Goal: Information Seeking & Learning: Find specific page/section

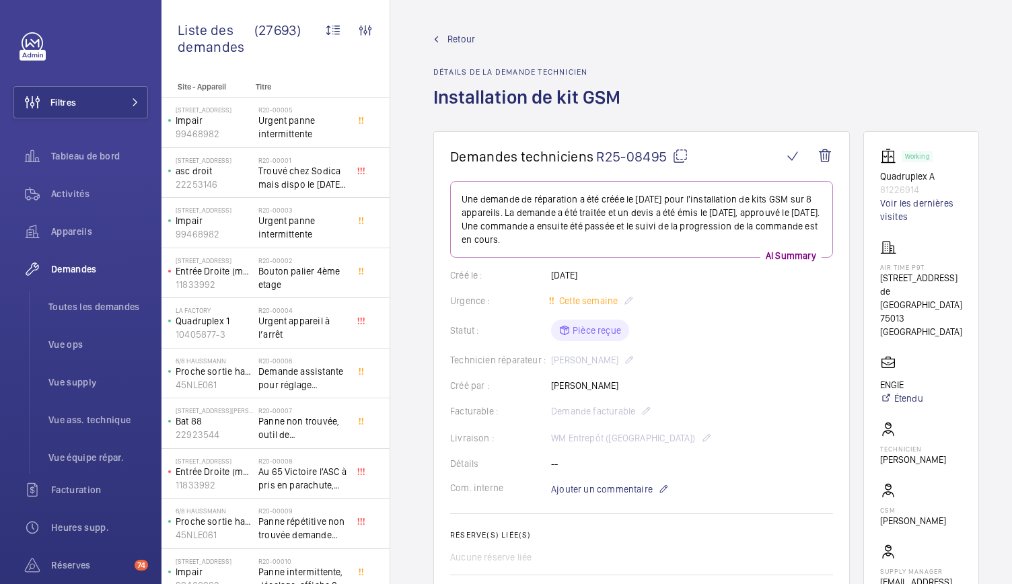
click at [679, 154] on mat-icon at bounding box center [680, 156] width 16 height 16
drag, startPoint x: 883, startPoint y: 283, endPoint x: 953, endPoint y: 281, distance: 70.7
click at [953, 281] on wm-front-card "Working Quadruplex A 81226914 Voir les dernières visites AIR TIME P9T 151 Av. d…" at bounding box center [921, 375] width 116 height 488
copy p "[STREET_ADDRESS] de [GEOGRAPHIC_DATA]"
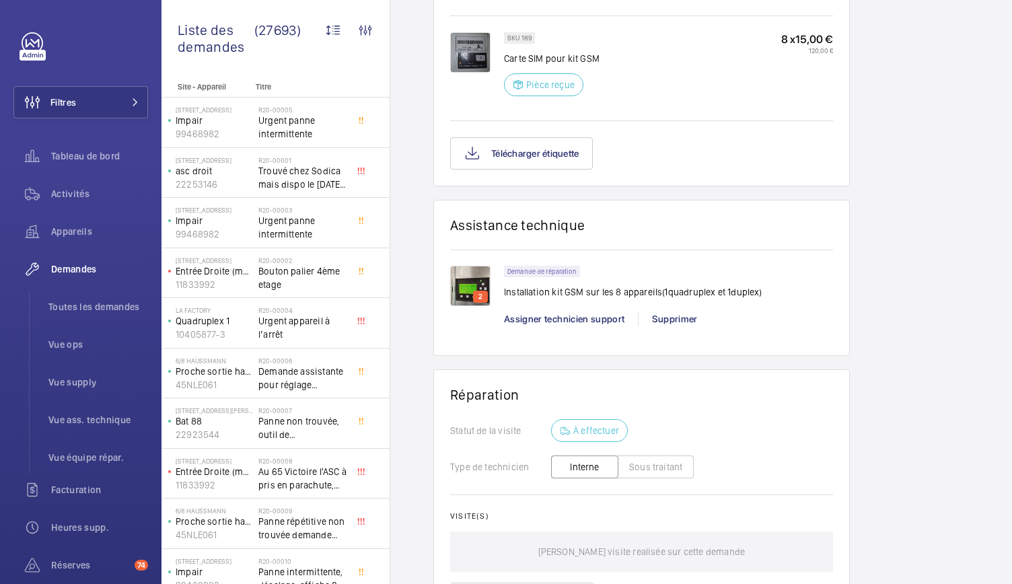
scroll to position [1022, 0]
click at [468, 278] on img at bounding box center [470, 285] width 40 height 40
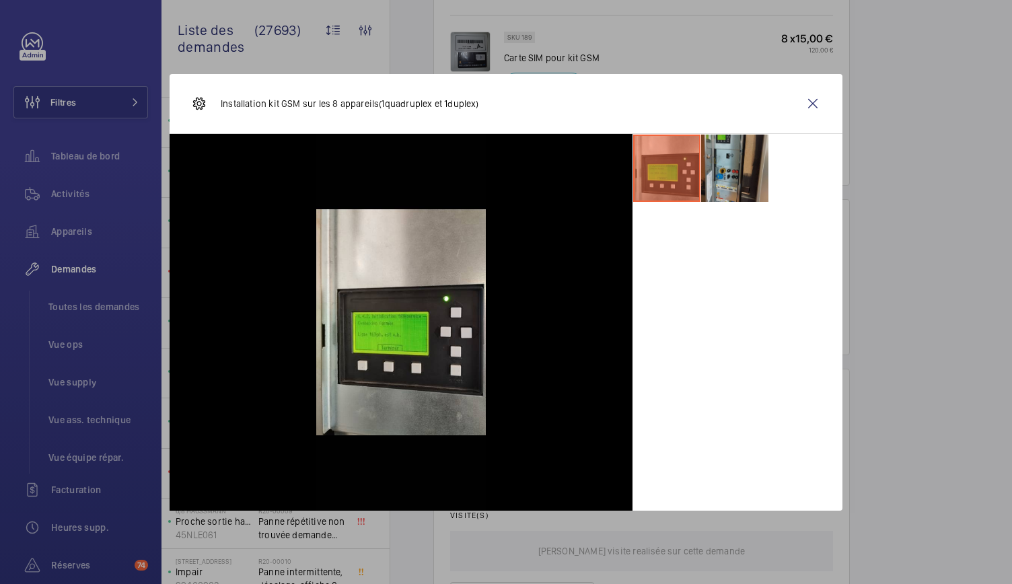
click at [737, 179] on li at bounding box center [734, 168] width 67 height 67
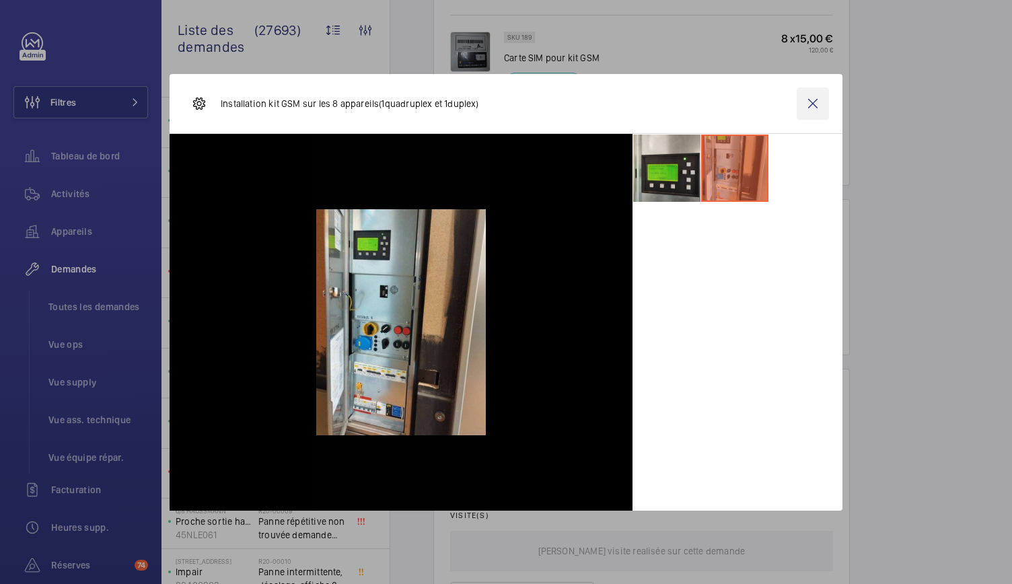
click at [803, 106] on wm-front-icon-button at bounding box center [812, 103] width 32 height 32
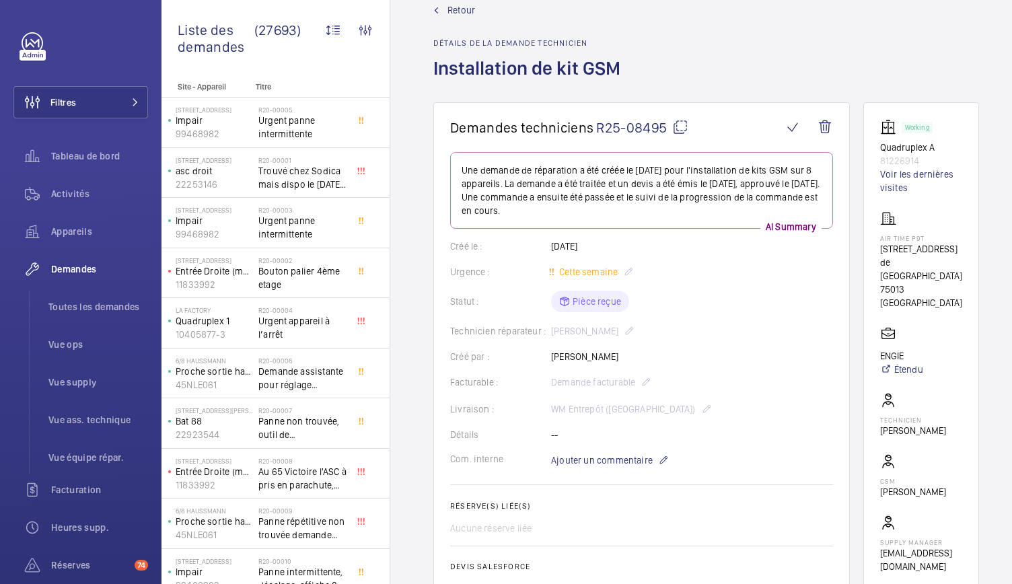
scroll to position [0, 0]
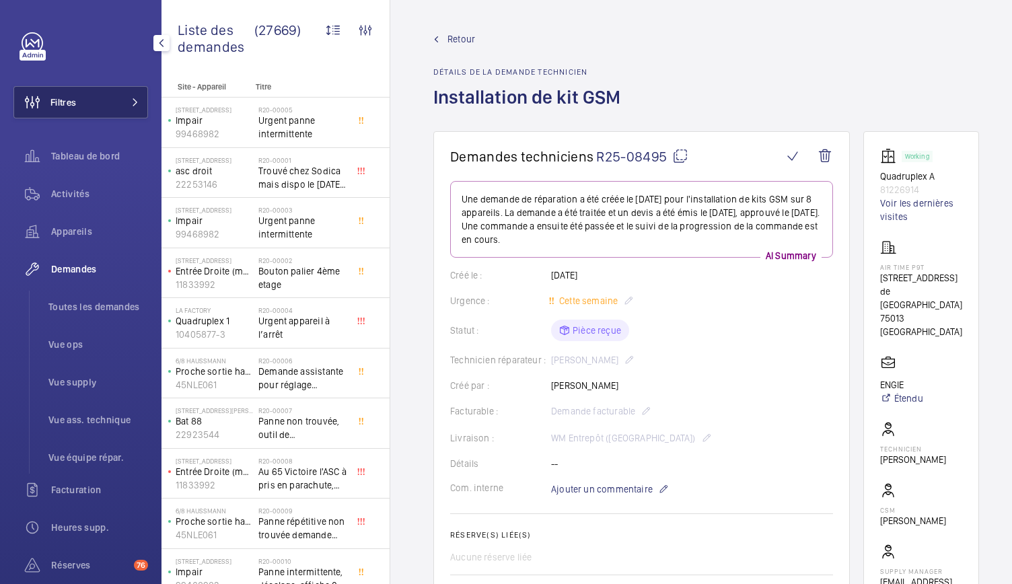
click at [103, 102] on button "Filtres" at bounding box center [80, 102] width 135 height 32
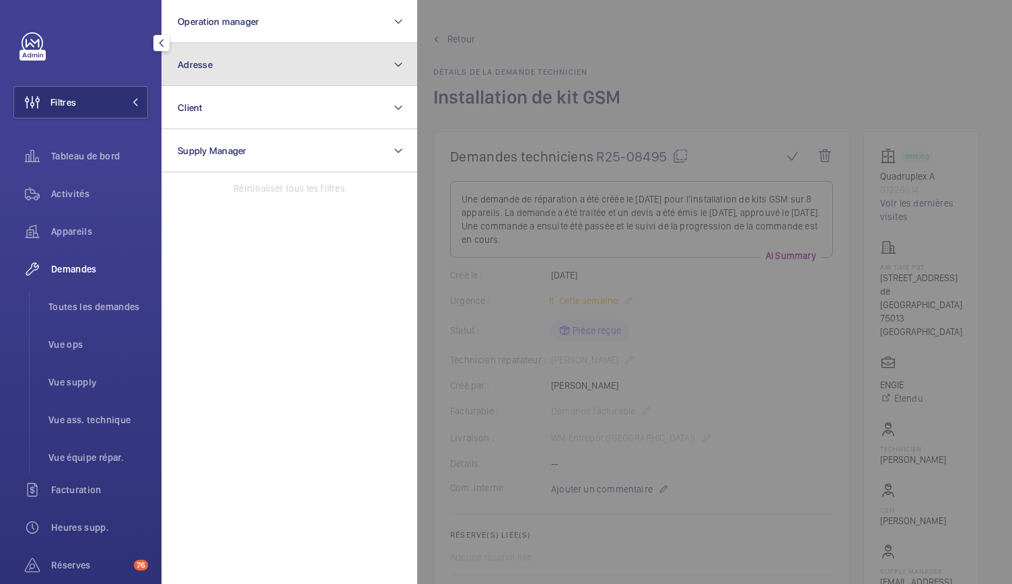
click at [204, 61] on span "Adresse" at bounding box center [195, 64] width 35 height 11
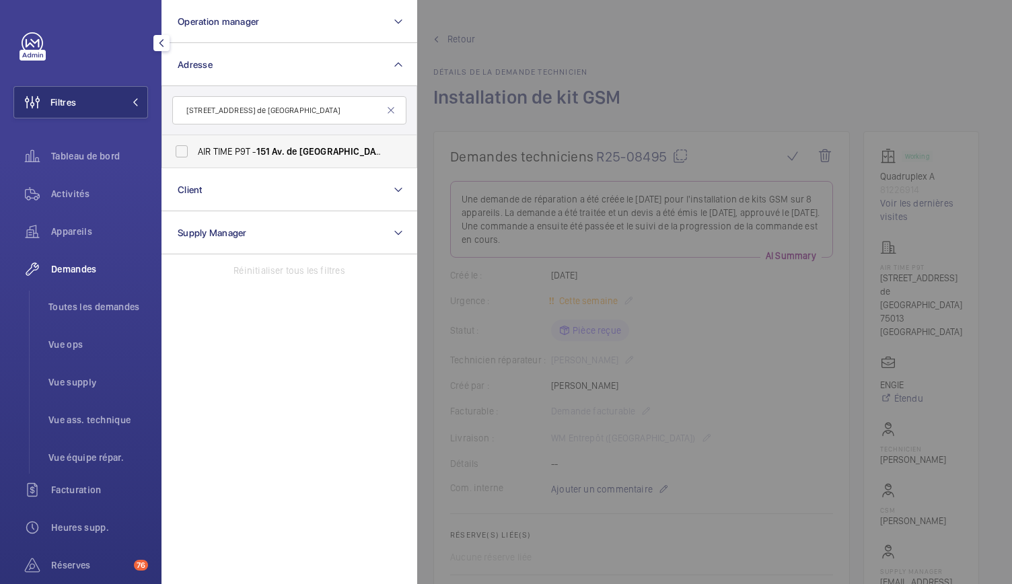
type input "[STREET_ADDRESS] de [GEOGRAPHIC_DATA]"
click at [183, 147] on label "AIR TIME P9T - 151 Av. de [GEOGRAPHIC_DATA] , [GEOGRAPHIC_DATA] 75013" at bounding box center [279, 151] width 234 height 32
click at [183, 147] on input "AIR TIME P9T - 151 Av. de [GEOGRAPHIC_DATA] , [GEOGRAPHIC_DATA] 75013" at bounding box center [181, 151] width 27 height 27
checkbox input "true"
click at [436, 142] on div at bounding box center [923, 292] width 1012 height 584
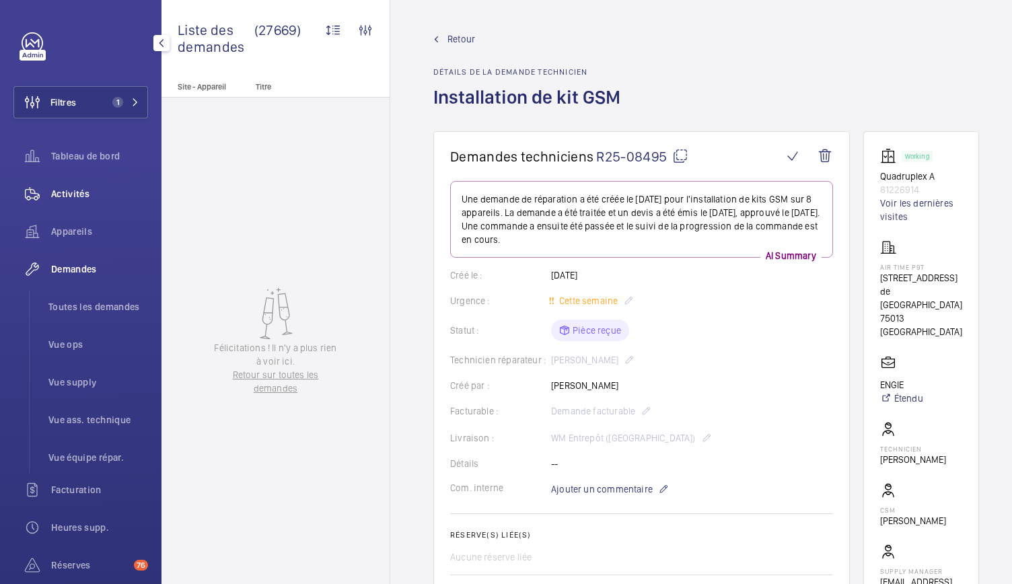
click at [81, 192] on span "Activités" at bounding box center [99, 193] width 97 height 13
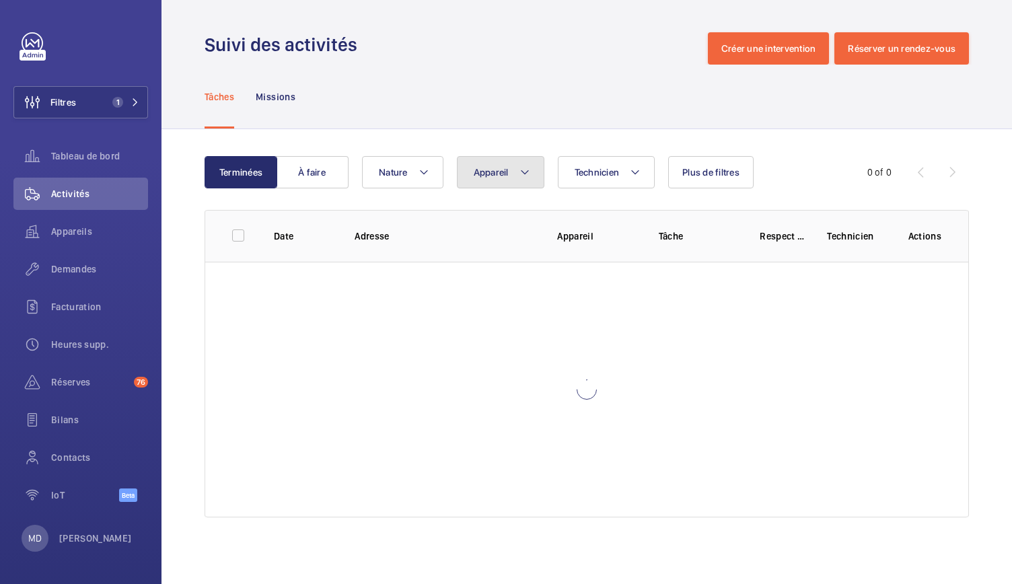
click at [511, 184] on button "Appareil" at bounding box center [500, 172] width 87 height 32
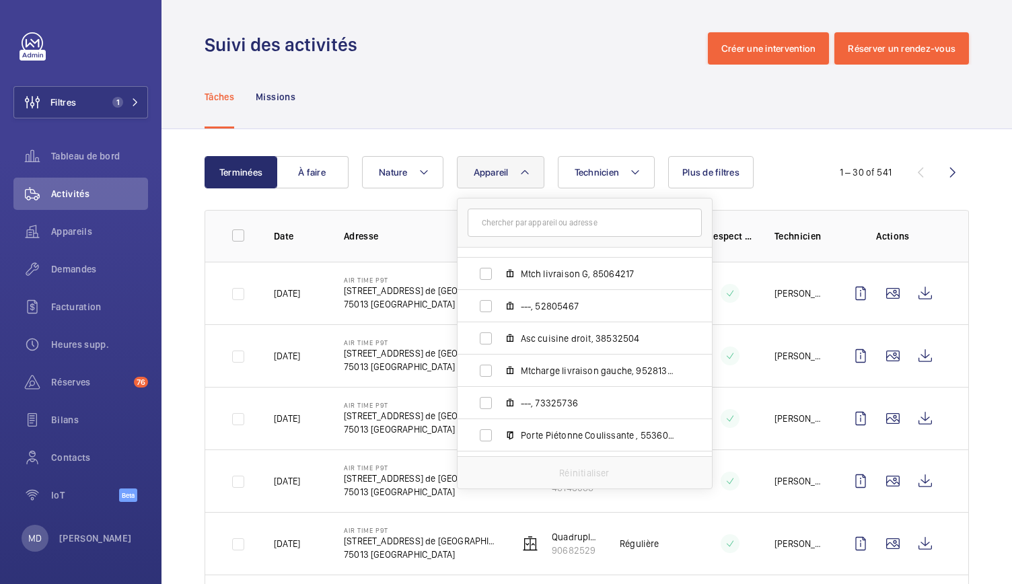
scroll to position [475, 0]
click at [417, 63] on div "Suivi des activités Créer une intervention Réserver un rendez-vous" at bounding box center [587, 48] width 764 height 32
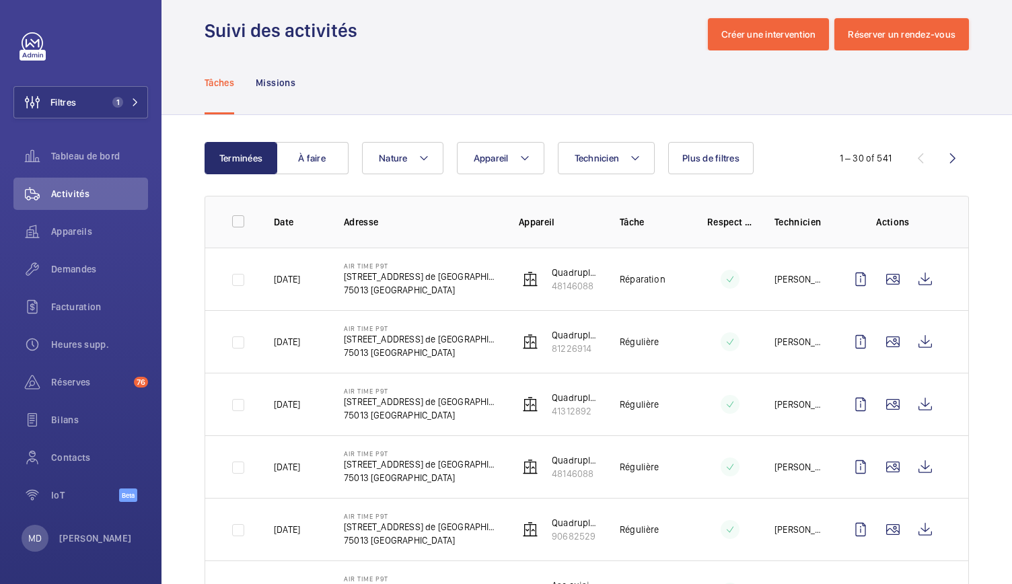
scroll to position [0, 0]
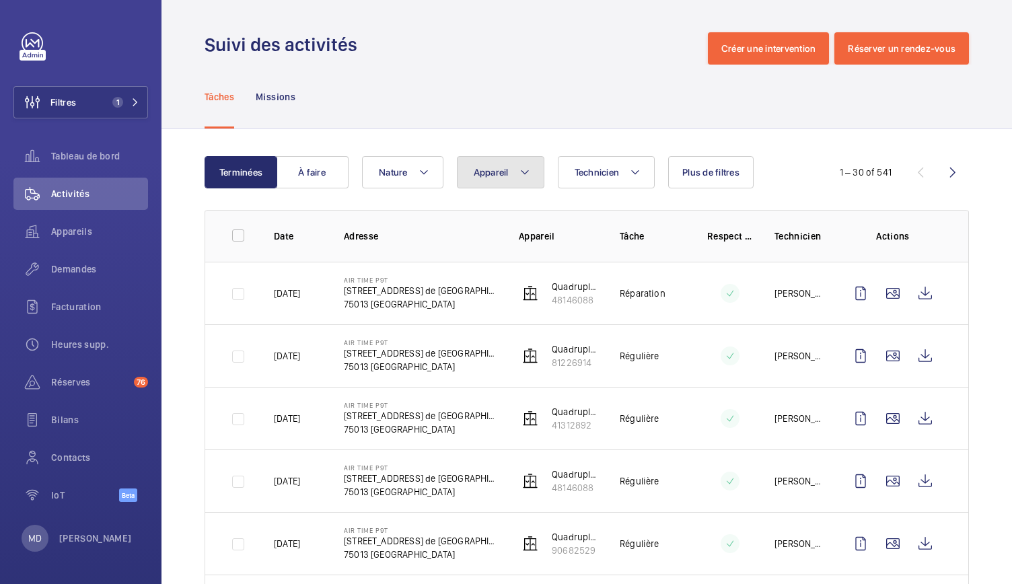
click at [511, 177] on button "Appareil" at bounding box center [500, 172] width 87 height 32
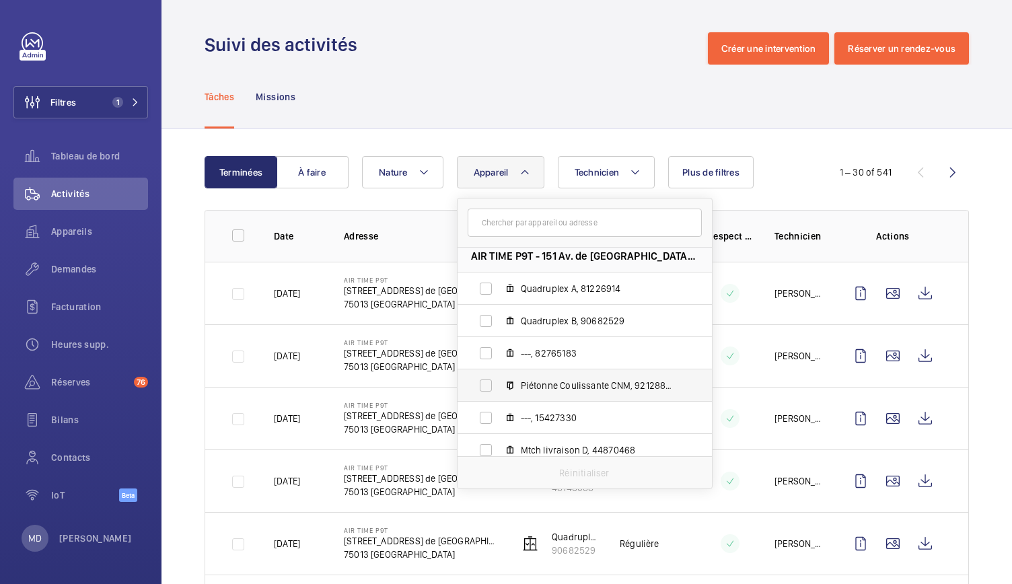
scroll to position [9, 0]
click at [435, 60] on div "Suivi des activités Créer une intervention Réserver un rendez-vous" at bounding box center [587, 48] width 764 height 32
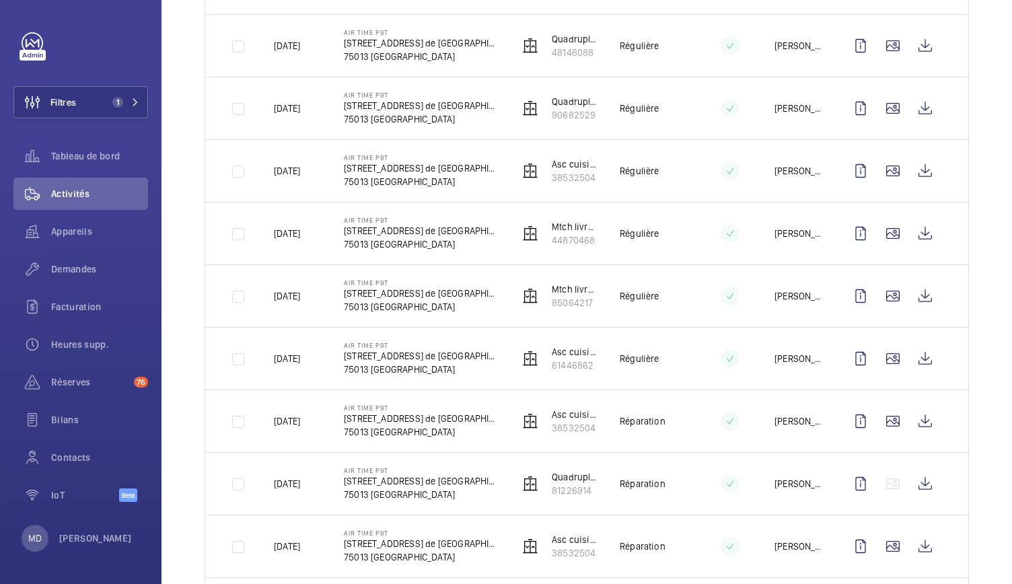
scroll to position [0, 0]
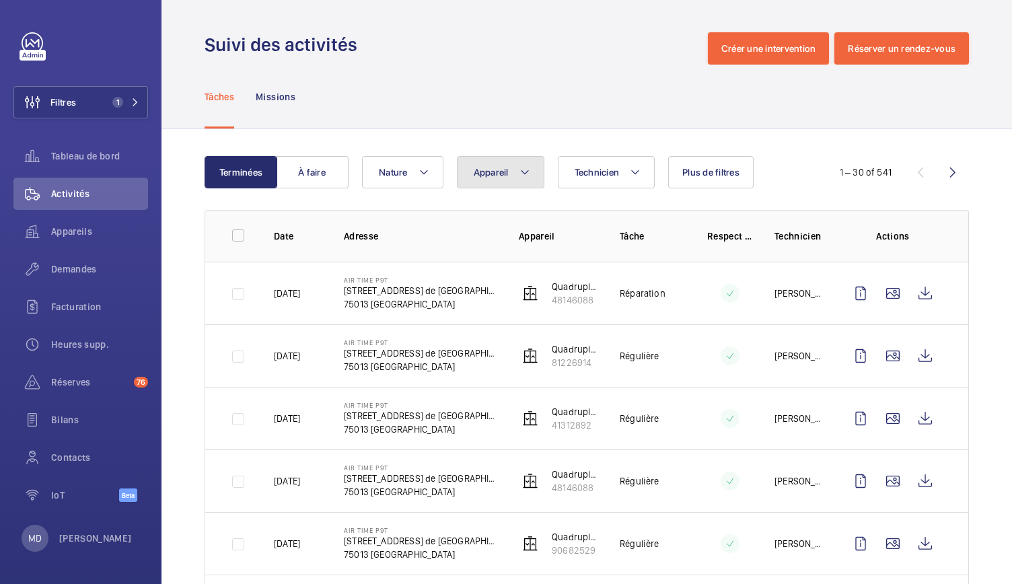
click at [502, 176] on span "Appareil" at bounding box center [491, 172] width 35 height 11
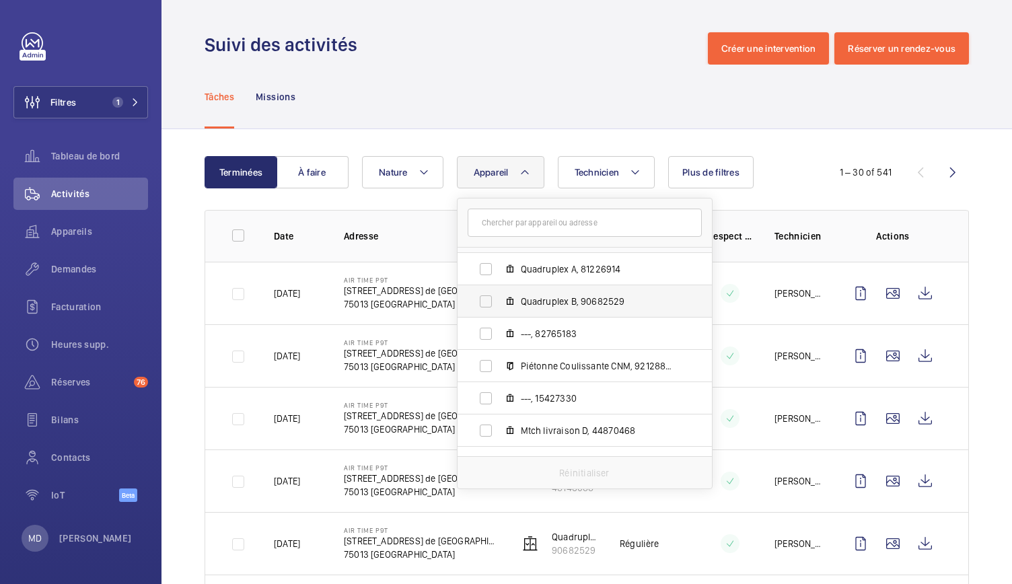
scroll to position [28, 0]
click at [429, 60] on div "Suivi des activités Créer une intervention Réserver un rendez-vous" at bounding box center [587, 48] width 764 height 32
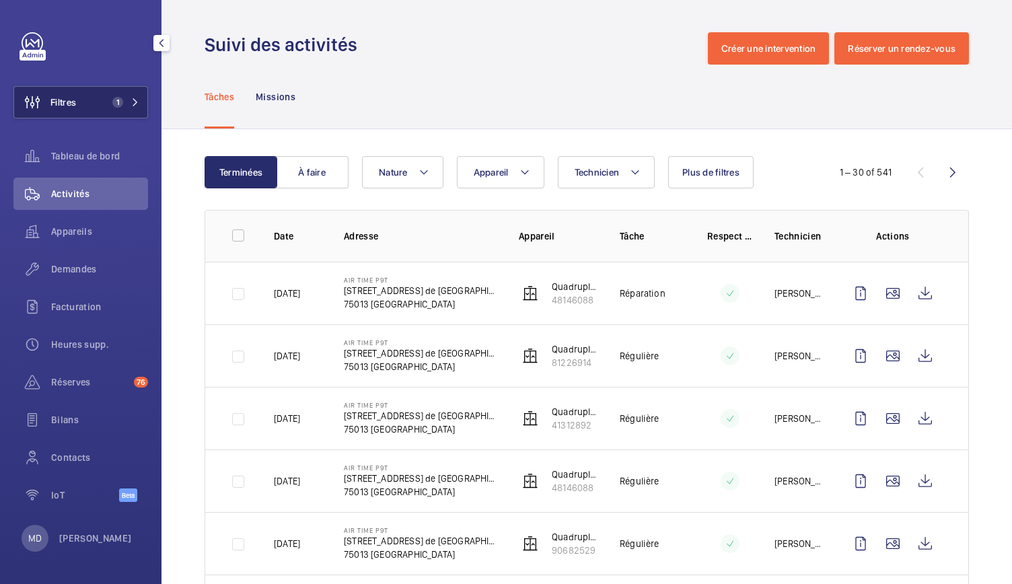
click at [126, 89] on button "Filtres 1" at bounding box center [80, 102] width 135 height 32
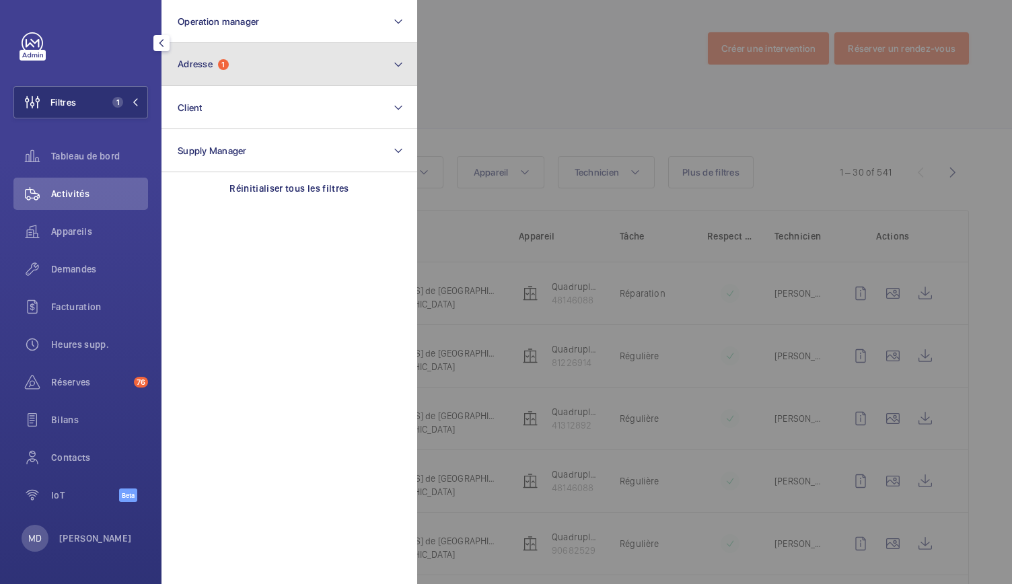
click at [217, 51] on button "Adresse 1" at bounding box center [289, 64] width 256 height 43
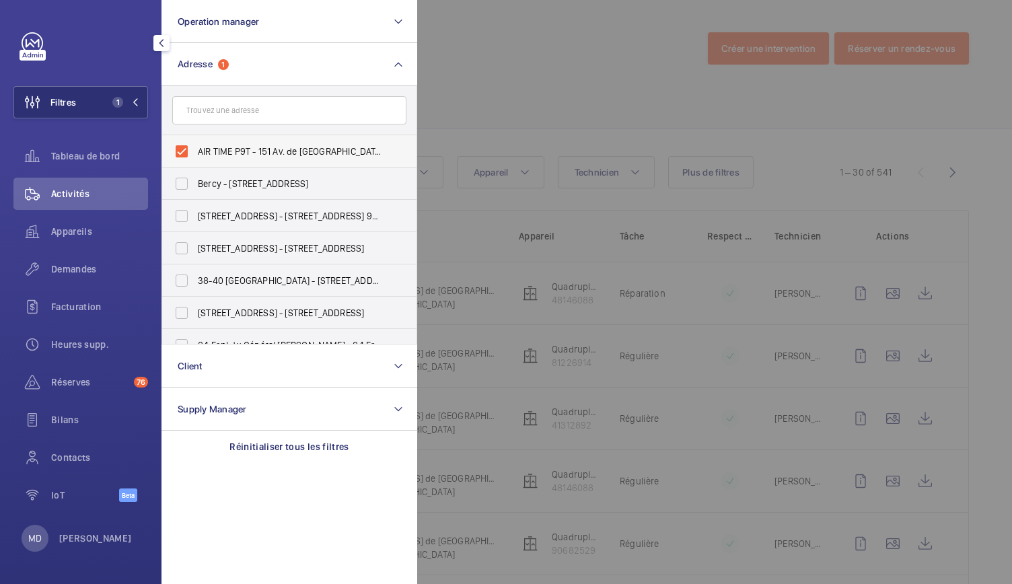
click at [179, 152] on label "AIR TIME P9T - 151 Av. de [GEOGRAPHIC_DATA], [GEOGRAPHIC_DATA] 75013" at bounding box center [279, 151] width 234 height 32
click at [179, 152] on input "AIR TIME P9T - 151 Av. de [GEOGRAPHIC_DATA], [GEOGRAPHIC_DATA] 75013" at bounding box center [181, 151] width 27 height 27
checkbox input "false"
click at [194, 116] on input "text" at bounding box center [289, 110] width 234 height 28
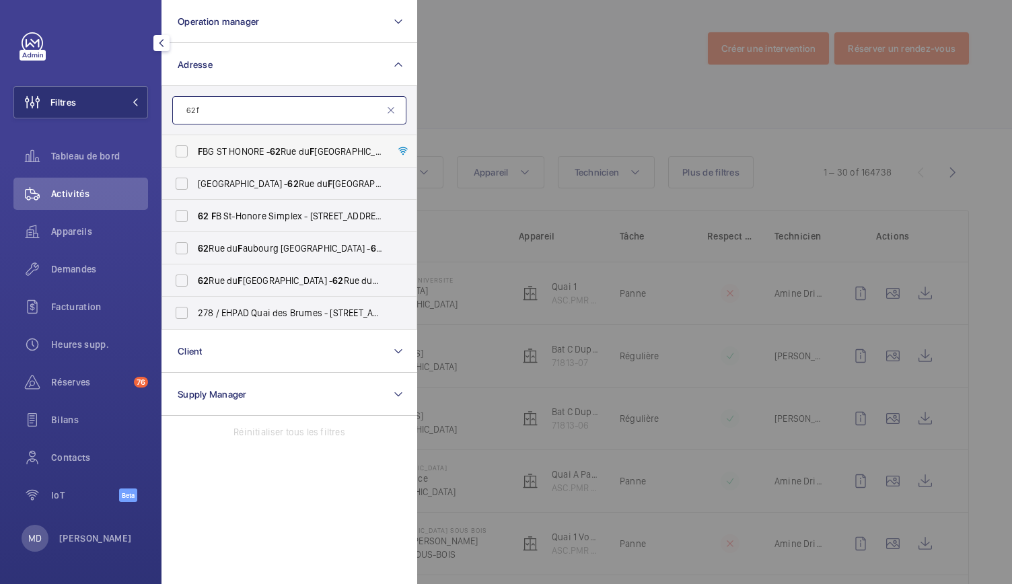
type input "62 f"
click at [185, 149] on label "F BG ST HONORE - [STREET_ADDRESS]" at bounding box center [279, 151] width 234 height 32
click at [185, 149] on input "F BG ST HONORE - [STREET_ADDRESS]" at bounding box center [181, 151] width 27 height 27
checkbox input "true"
click at [182, 217] on label "[STREET_ADDRESS]-Honore Simplex - [STREET_ADDRESS]" at bounding box center [279, 216] width 234 height 32
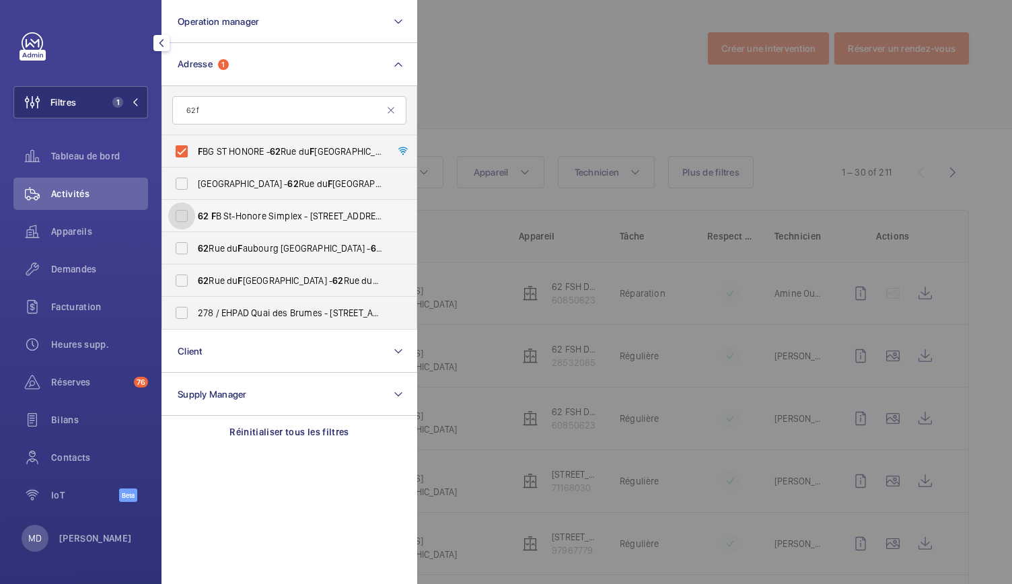
click at [182, 217] on input "[STREET_ADDRESS]-Honore Simplex - [STREET_ADDRESS]" at bounding box center [181, 215] width 27 height 27
checkbox input "true"
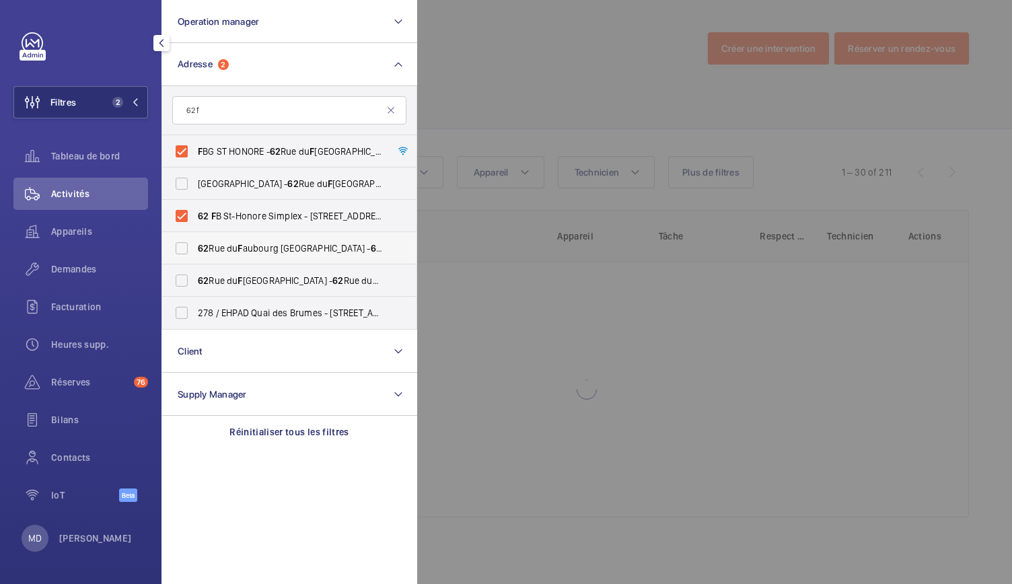
click at [185, 248] on label "[STREET_ADDRESS][GEOGRAPHIC_DATA] - [STREET_ADDRESS]" at bounding box center [279, 248] width 234 height 32
click at [185, 248] on input "[STREET_ADDRESS][GEOGRAPHIC_DATA] - [STREET_ADDRESS]" at bounding box center [181, 248] width 27 height 27
checkbox input "true"
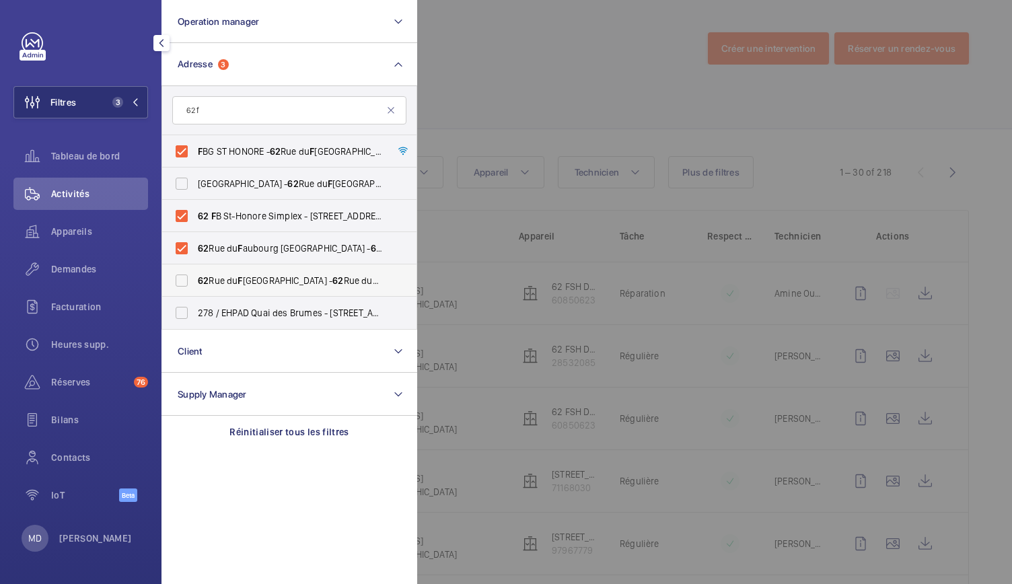
click at [185, 281] on label "[STREET_ADDRESS]" at bounding box center [279, 280] width 234 height 32
click at [185, 281] on input "[STREET_ADDRESS]" at bounding box center [181, 280] width 27 height 27
checkbox input "true"
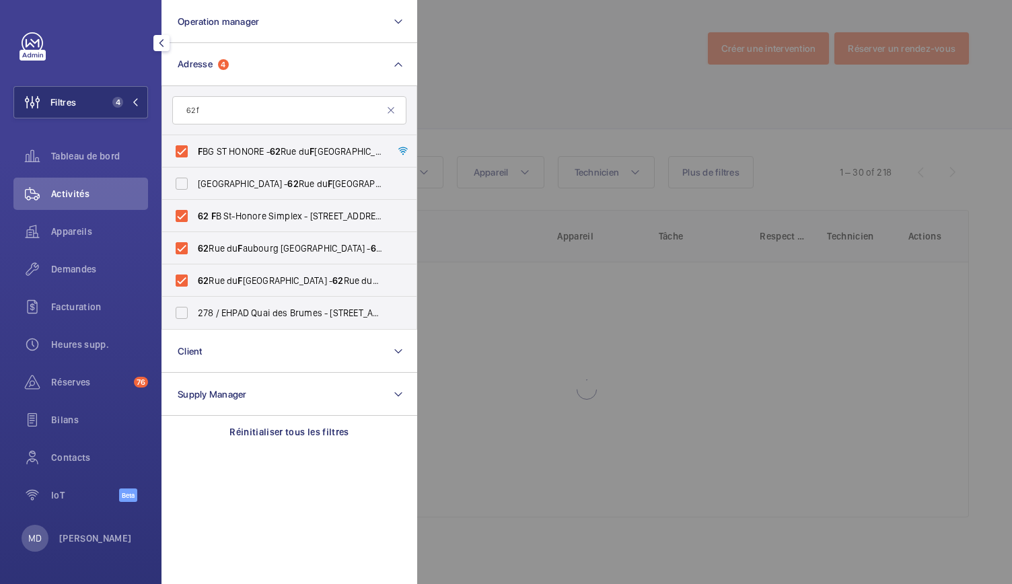
click at [543, 108] on div at bounding box center [923, 292] width 1012 height 584
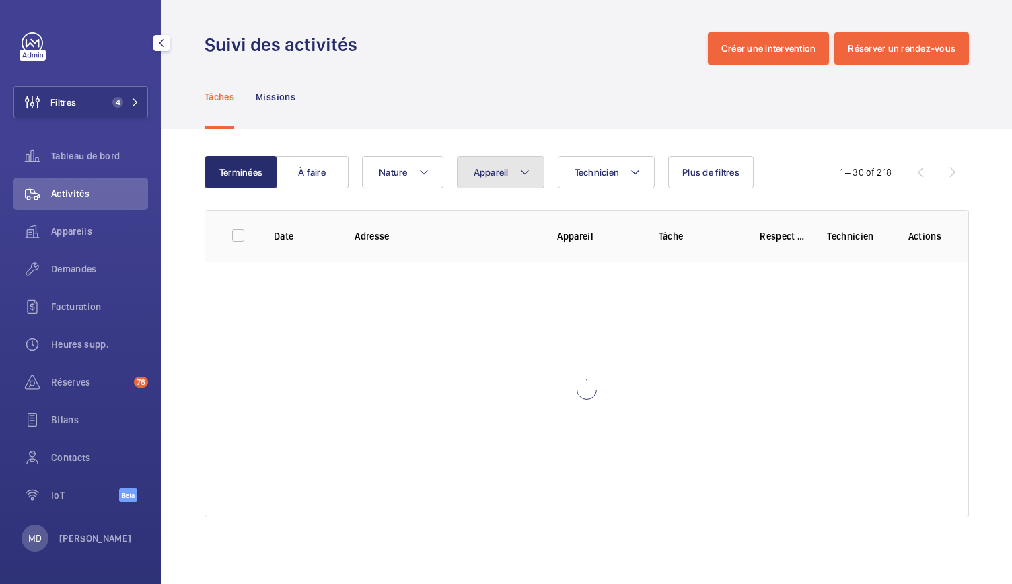
click at [523, 180] on mat-icon at bounding box center [524, 172] width 11 height 16
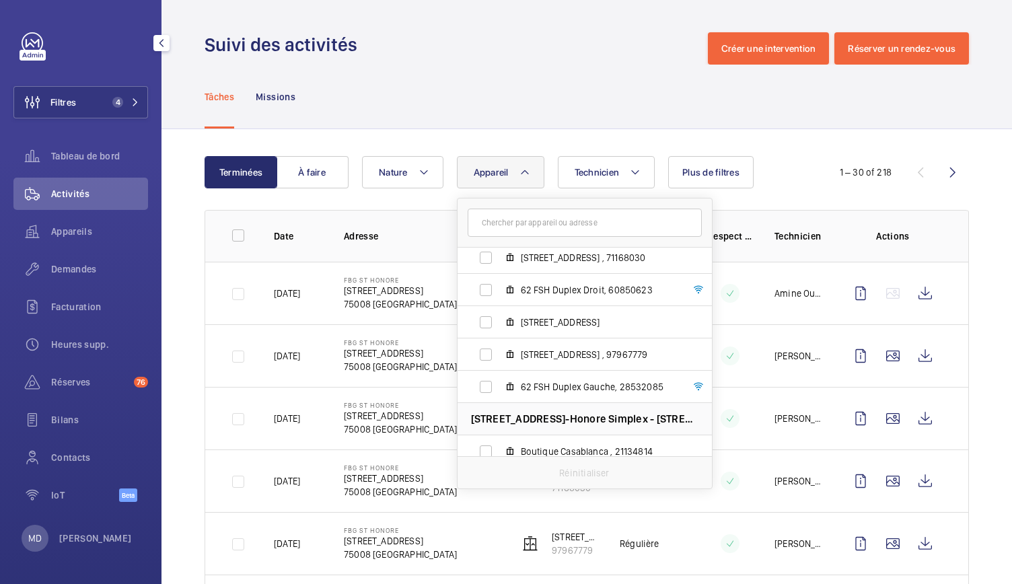
scroll to position [494, 0]
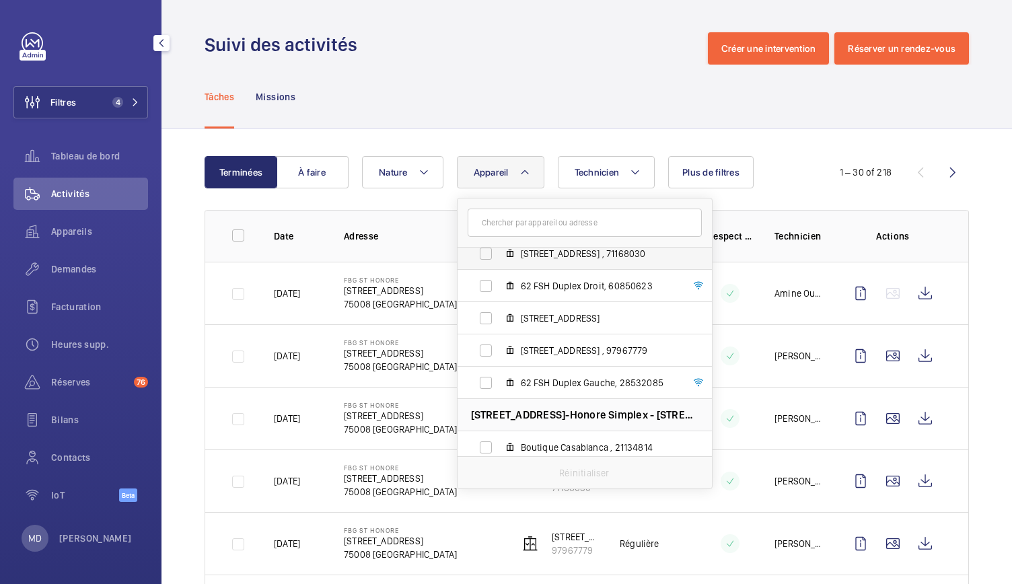
click at [490, 258] on label "[STREET_ADDRESS] , 71168030" at bounding box center [573, 253] width 233 height 32
click at [490, 258] on input "[STREET_ADDRESS] , 71168030" at bounding box center [485, 253] width 27 height 27
checkbox input "true"
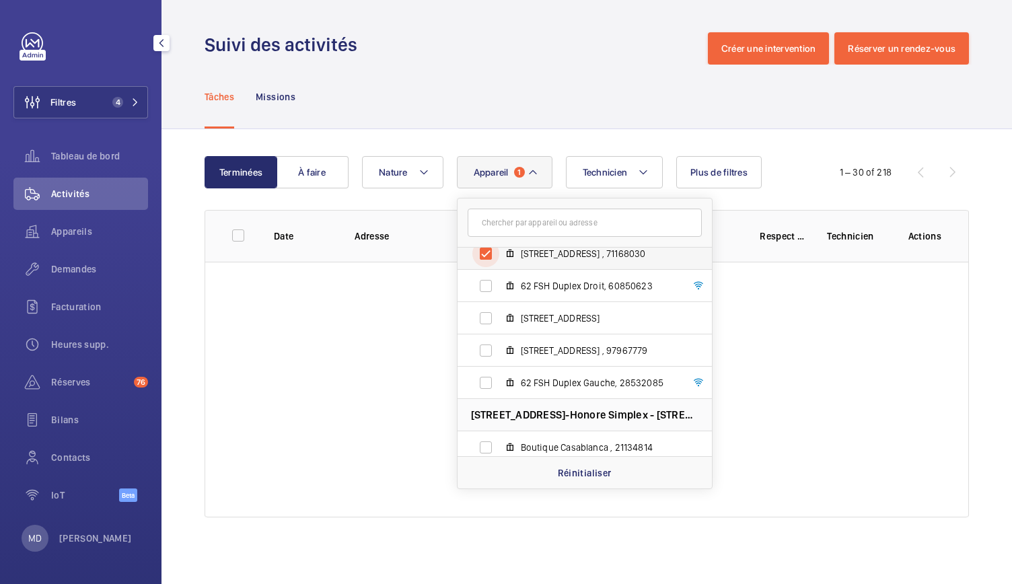
scroll to position [487, 0]
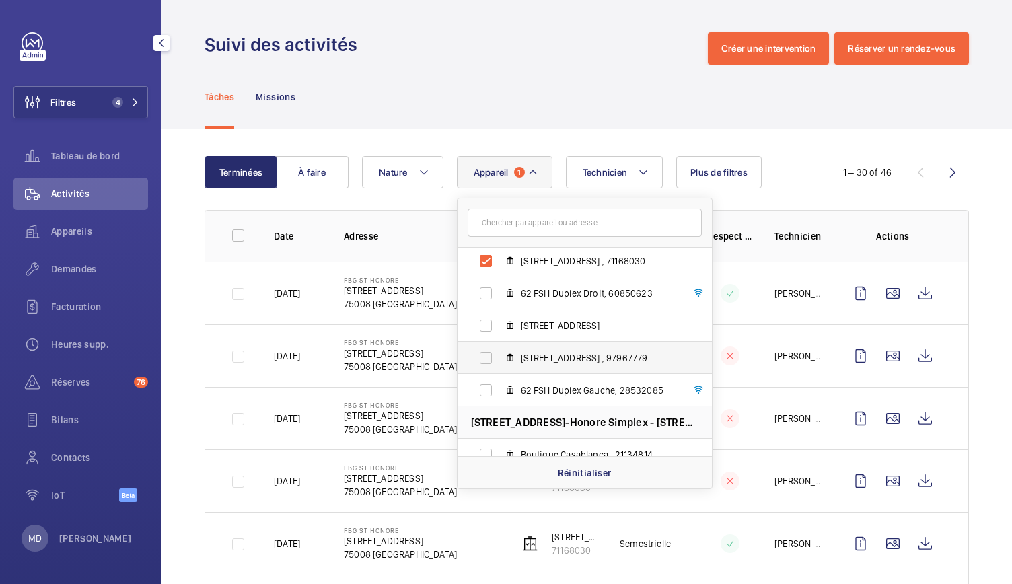
click at [491, 359] on label "[STREET_ADDRESS] , 97967779" at bounding box center [573, 358] width 233 height 32
click at [491, 359] on input "[STREET_ADDRESS] , 97967779" at bounding box center [485, 357] width 27 height 27
checkbox input "true"
click at [476, 105] on div "Tâches Missions" at bounding box center [587, 97] width 764 height 64
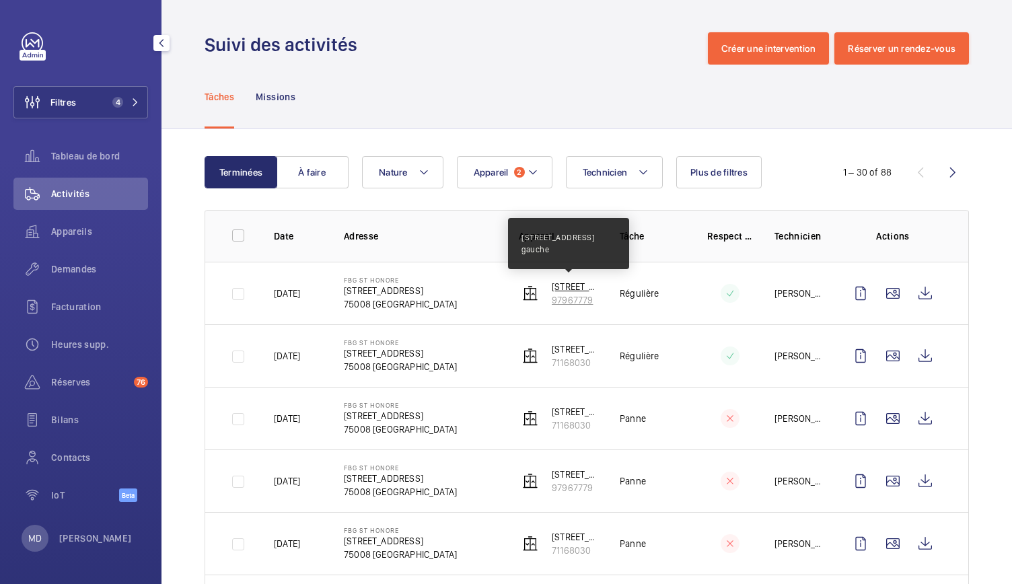
click at [579, 291] on p "[STREET_ADDRESS] gauche" at bounding box center [575, 286] width 46 height 13
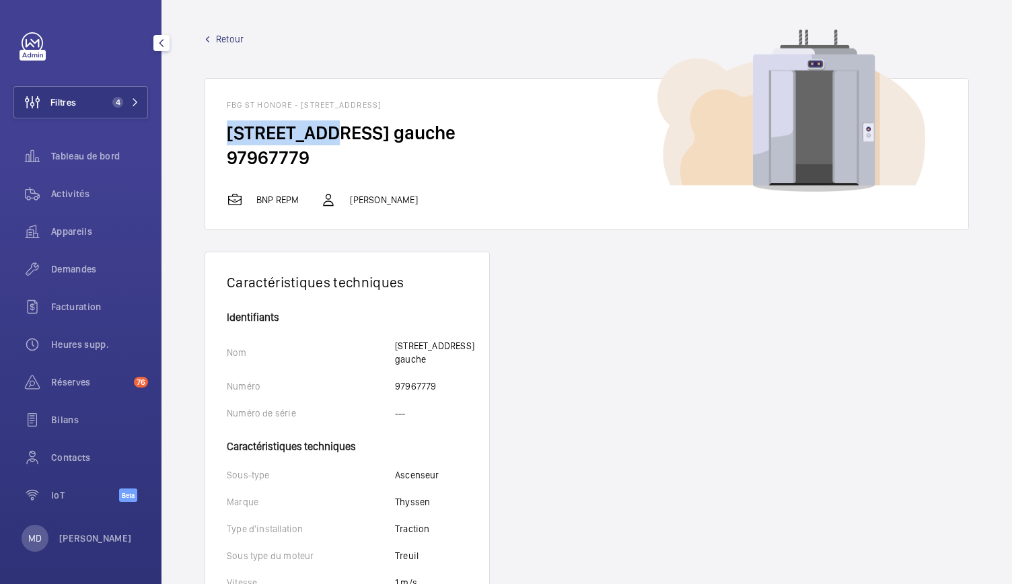
drag, startPoint x: 226, startPoint y: 135, endPoint x: 328, endPoint y: 141, distance: 102.4
click at [328, 141] on wm-front-card-body "[STREET_ADDRESS] 97967779" at bounding box center [586, 155] width 763 height 71
drag, startPoint x: 225, startPoint y: 105, endPoint x: 530, endPoint y: 109, distance: 305.4
click at [530, 109] on wm-front-card-header "FBG ST HONORE - [STREET_ADDRESS]" at bounding box center [586, 100] width 763 height 42
copy h1 "FBG ST HONORE - [STREET_ADDRESS]"
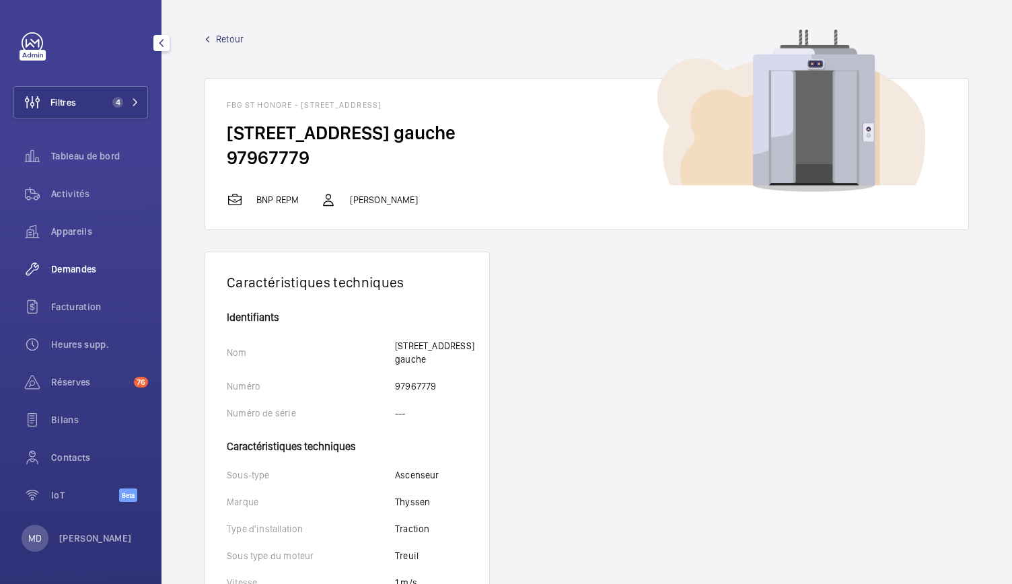
click at [100, 269] on span "Demandes" at bounding box center [99, 268] width 97 height 13
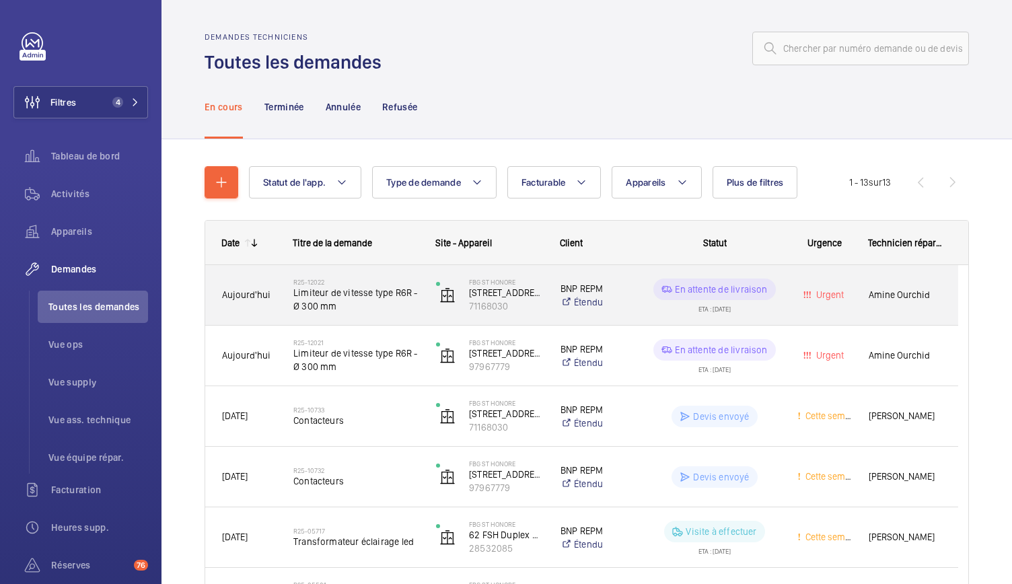
click at [358, 299] on span "Limiteur de vitesse type R6R - Ø 300 mm" at bounding box center [355, 299] width 125 height 27
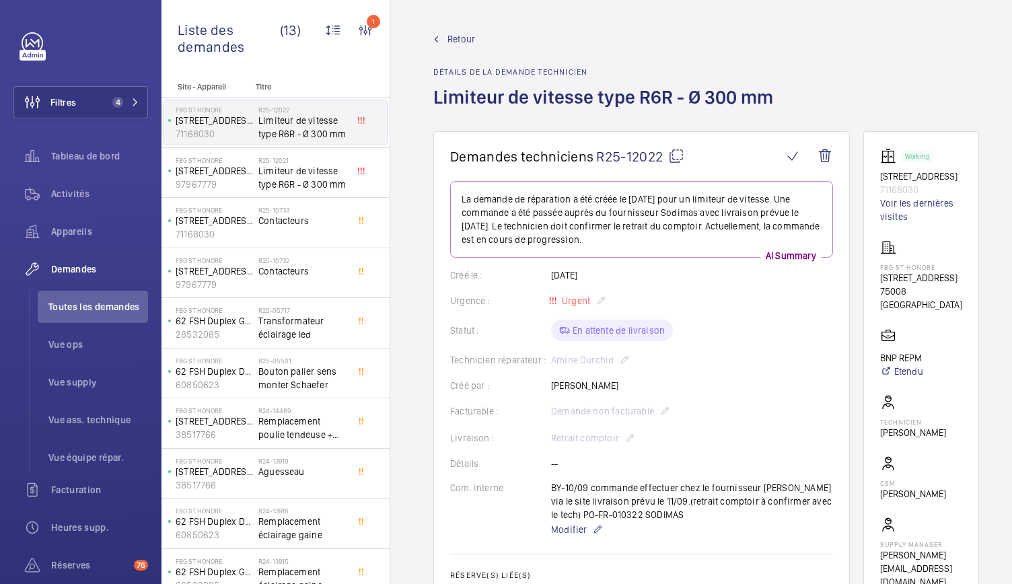
click at [672, 157] on mat-icon at bounding box center [676, 156] width 16 height 16
drag, startPoint x: 879, startPoint y: 177, endPoint x: 932, endPoint y: 202, distance: 59.6
click at [932, 202] on wm-front-card "Working [STREET_ADDRESS][GEOGRAPHIC_DATA] droit 71168030 Voir les dernières vis…" at bounding box center [921, 368] width 116 height 474
copy div "[STREET_ADDRESS] droit 71168030"
click at [457, 36] on span "Retour" at bounding box center [461, 38] width 28 height 13
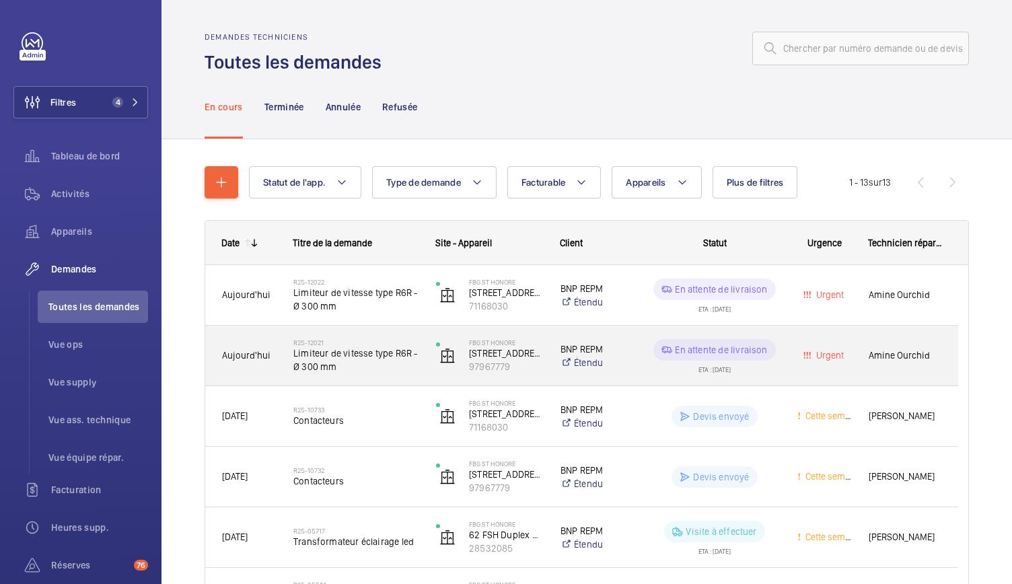
click at [361, 352] on span "Limiteur de vitesse type R6R - Ø 300 mm" at bounding box center [355, 359] width 125 height 27
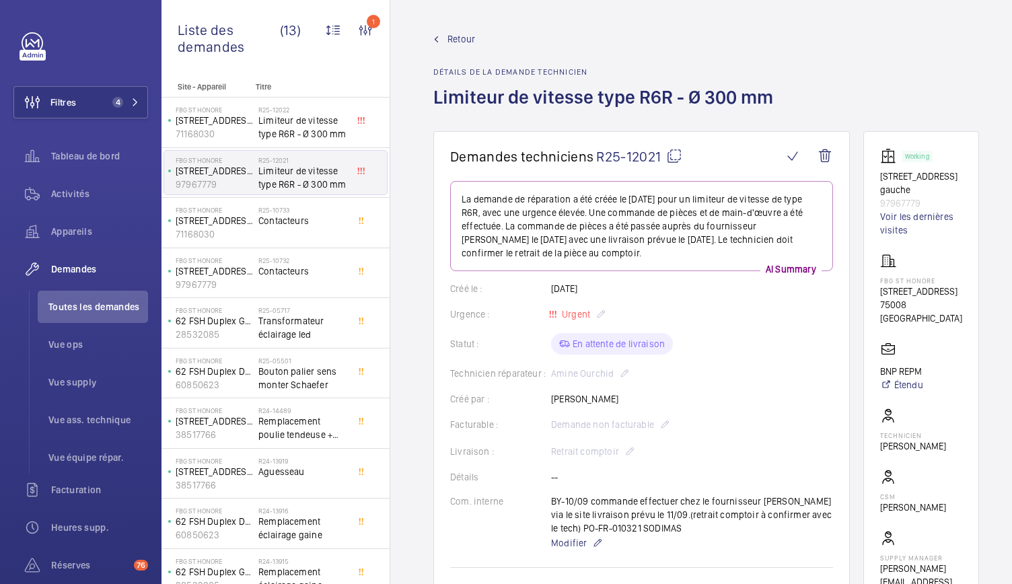
click at [677, 162] on mat-icon at bounding box center [674, 156] width 16 height 16
drag, startPoint x: 874, startPoint y: 178, endPoint x: 922, endPoint y: 201, distance: 53.0
click at [922, 201] on wm-front-card "Working [STREET_ADDRESS][GEOGRAPHIC_DATA] gauche 97967779 Voir les dernières vi…" at bounding box center [921, 375] width 116 height 488
copy div "[STREET_ADDRESS] 9796777"
click at [607, 76] on h2 "Détails de la demande technicien" at bounding box center [607, 71] width 348 height 9
